Goal: Find specific page/section: Find specific page/section

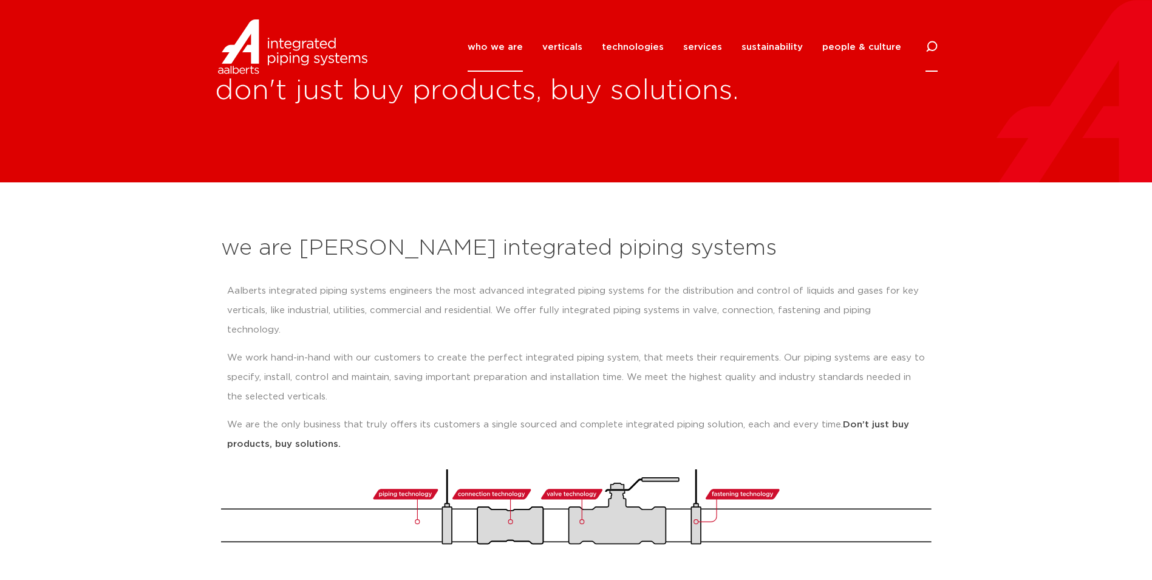
click at [936, 46] on icon at bounding box center [932, 47] width 12 height 12
click at [795, 41] on input "Search" at bounding box center [841, 46] width 194 height 28
click button "Search" at bounding box center [0, 0] width 0 height 0
click at [800, 47] on input "sjt71106g" at bounding box center [841, 46] width 194 height 28
type input "sjt"
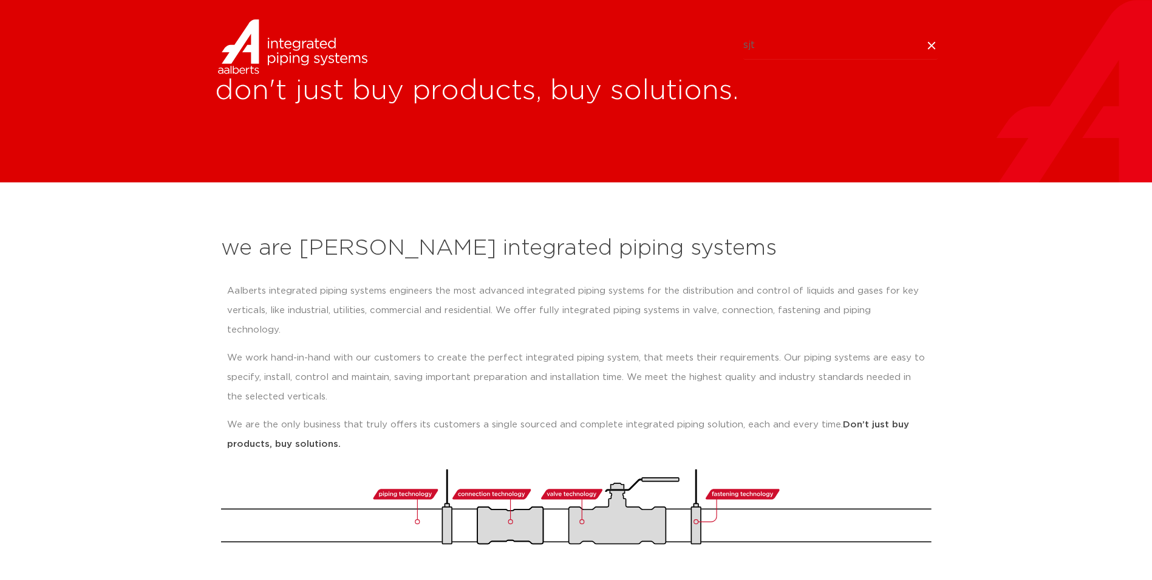
click button "Search" at bounding box center [0, 0] width 0 height 0
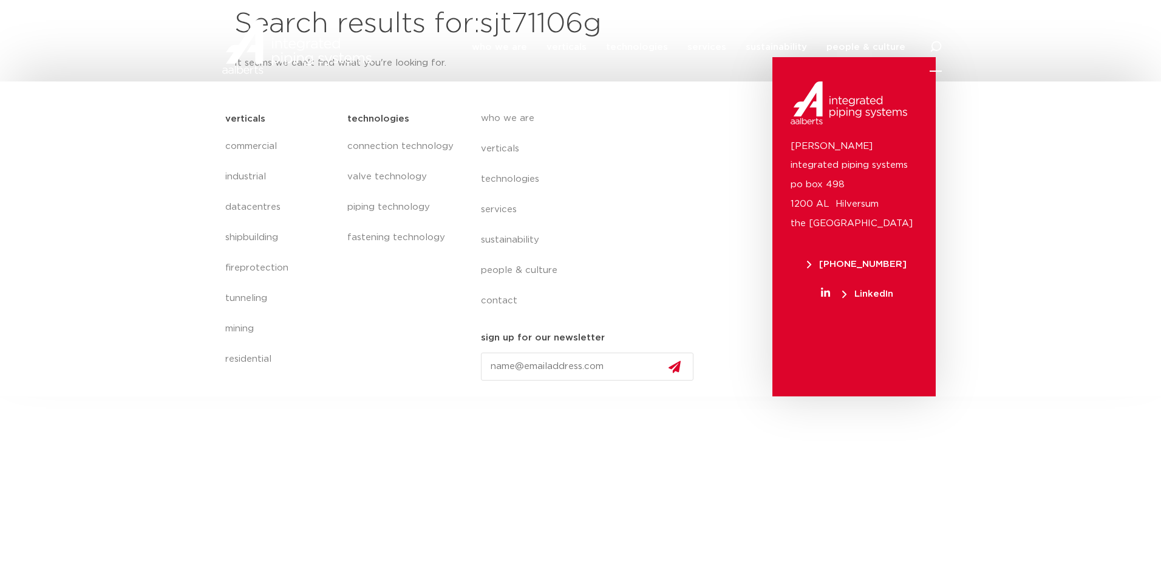
click at [938, 44] on icon at bounding box center [936, 47] width 12 height 12
click at [494, 46] on div "Search" at bounding box center [580, 46] width 723 height 28
click at [243, 329] on link "mining" at bounding box center [280, 328] width 110 height 30
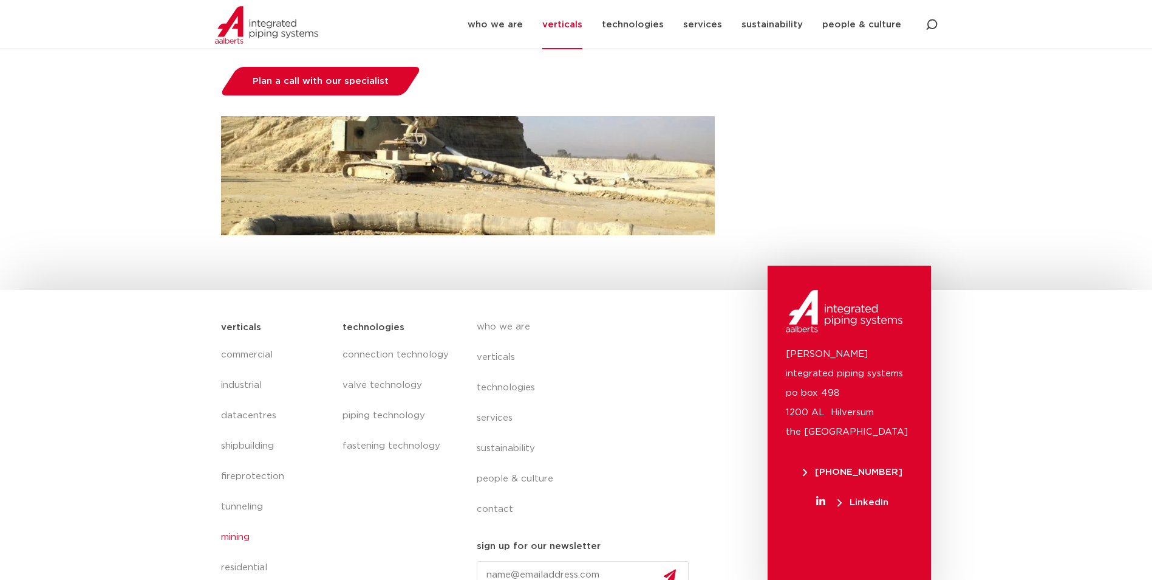
scroll to position [418, 0]
